Goal: Task Accomplishment & Management: Manage account settings

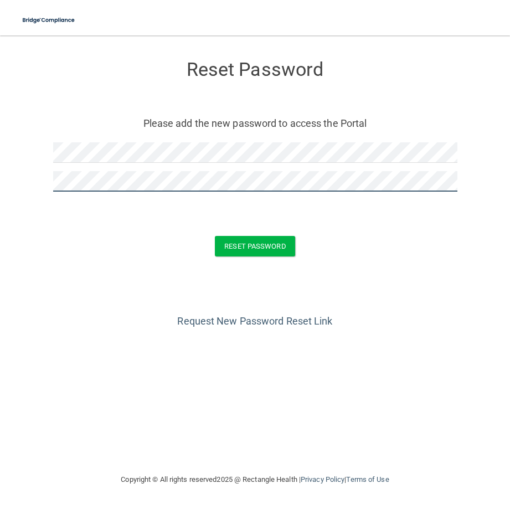
click at [215, 236] on button "Reset Password" at bounding box center [255, 246] width 80 height 20
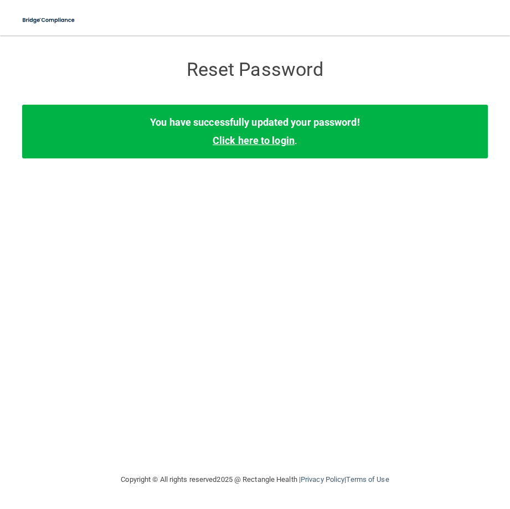
click at [269, 141] on link "Click here to login" at bounding box center [254, 141] width 82 height 12
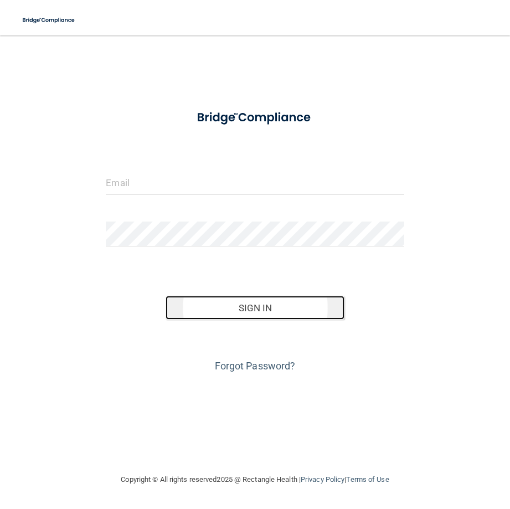
click at [292, 309] on button "Sign In" at bounding box center [255, 308] width 179 height 24
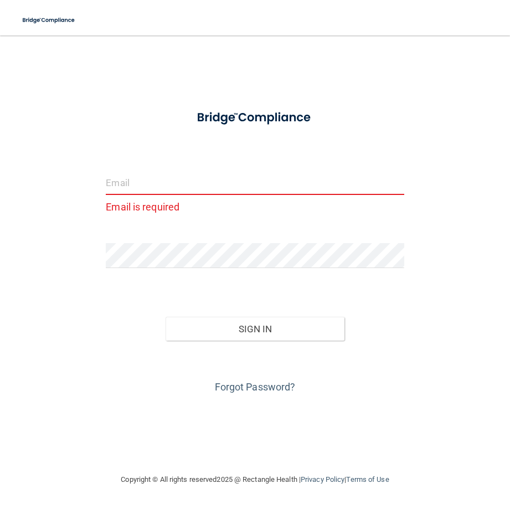
drag, startPoint x: 274, startPoint y: 204, endPoint x: 266, endPoint y: 190, distance: 16.1
click at [274, 202] on p "Email is required" at bounding box center [255, 207] width 298 height 18
click at [264, 188] on input "email" at bounding box center [255, 182] width 298 height 25
type input "[EMAIL_ADDRESS][DOMAIN_NAME]"
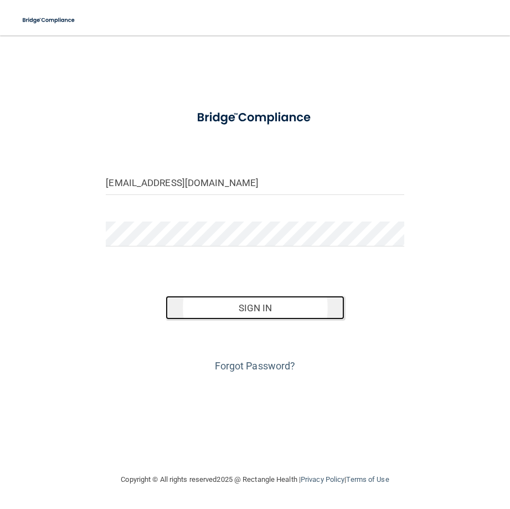
click at [268, 302] on button "Sign In" at bounding box center [255, 308] width 179 height 24
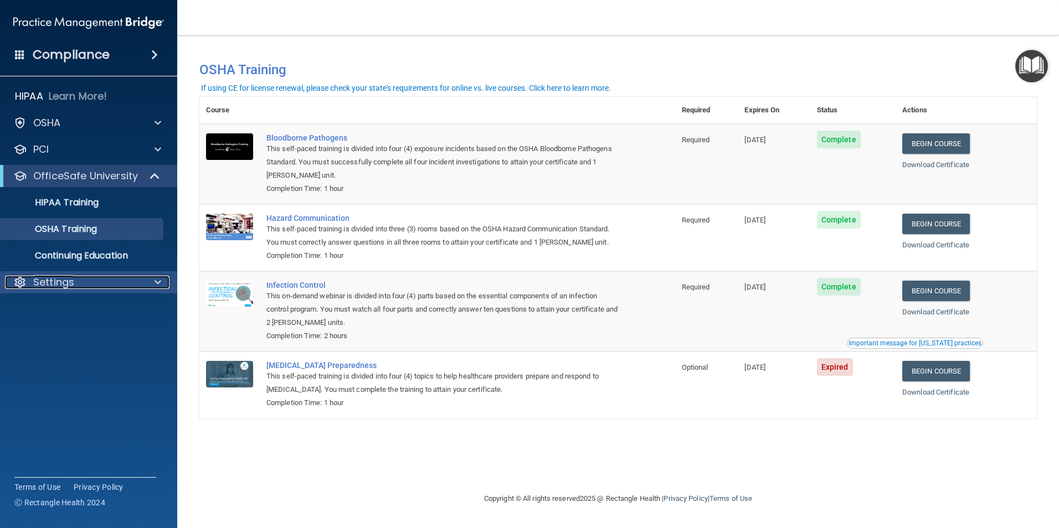
click at [78, 276] on div "Settings" at bounding box center [73, 282] width 137 height 13
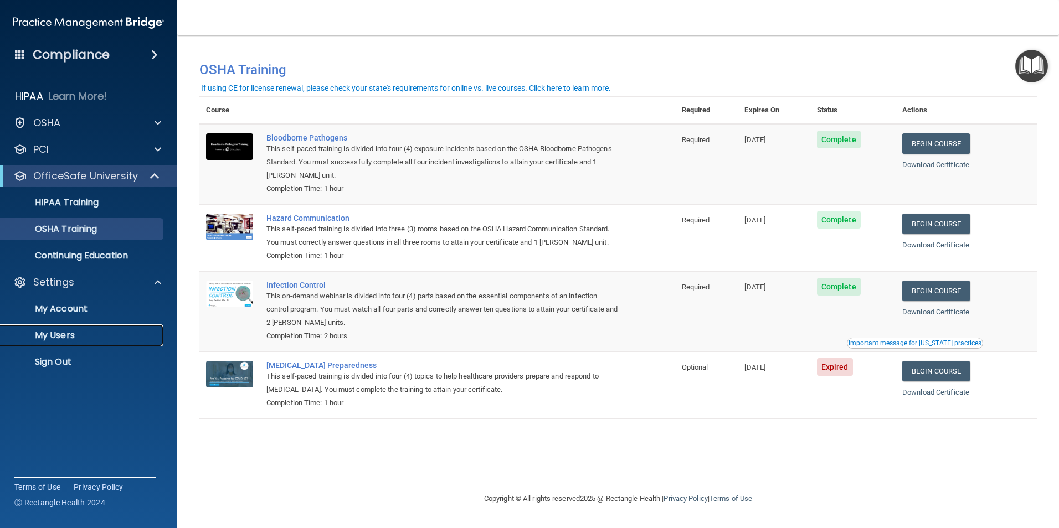
drag, startPoint x: 81, startPoint y: 330, endPoint x: 104, endPoint y: 320, distance: 25.5
click at [81, 330] on p "My Users" at bounding box center [82, 335] width 151 height 11
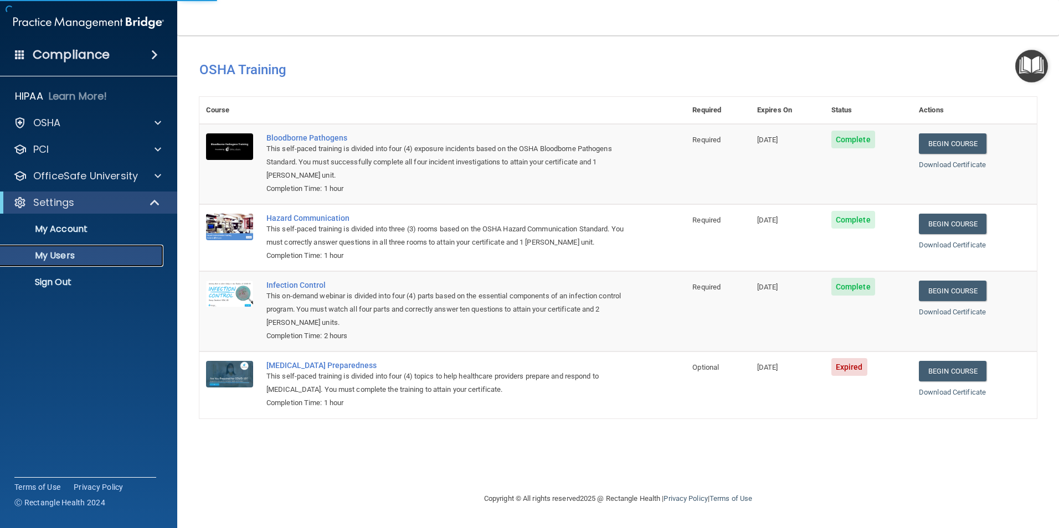
select select "20"
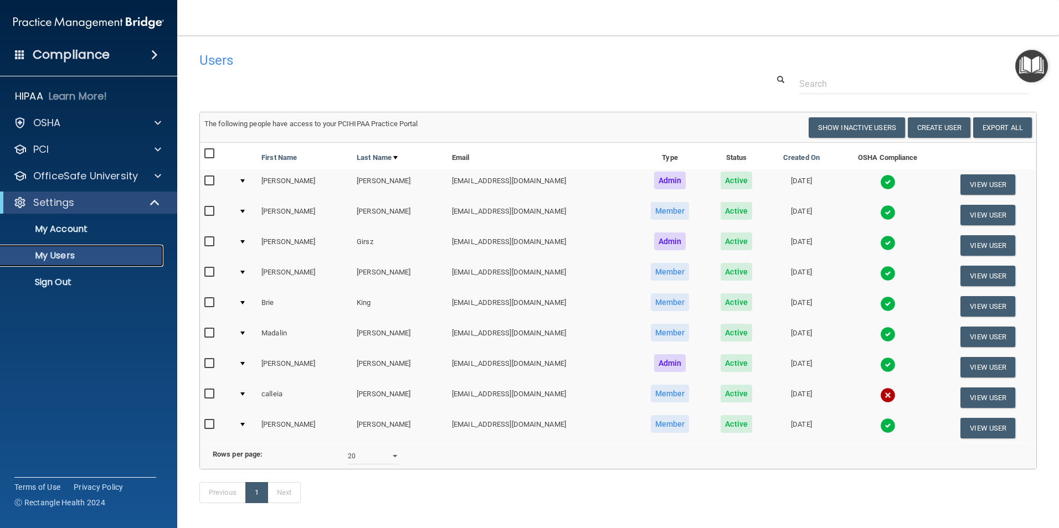
scroll to position [53, 0]
